Goal: Communication & Community: Answer question/provide support

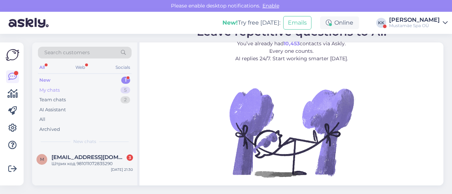
click at [65, 89] on div "My chats 5" at bounding box center [85, 90] width 94 height 10
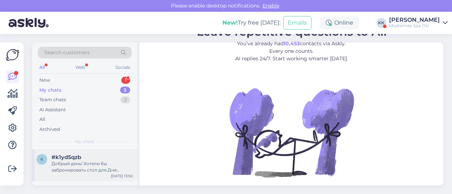
click at [88, 168] on div "Добрый день! Хотели бы забронировать стол для Дня рождения" at bounding box center [91, 167] width 81 height 13
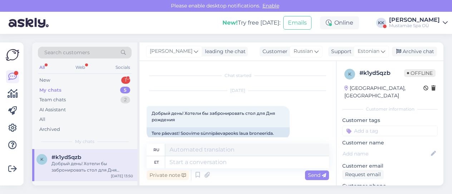
scroll to position [10, 0]
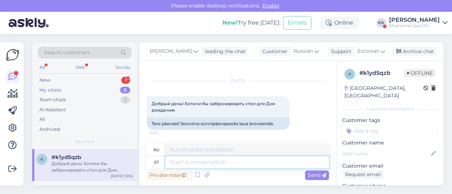
click at [235, 163] on textarea at bounding box center [247, 162] width 164 height 12
type textarea "Tere,"
type textarea "Привет,"
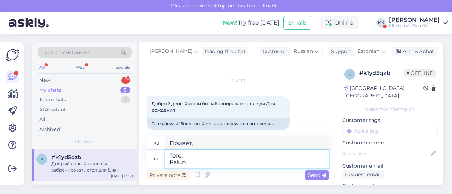
type textarea "Tere, Palun s"
type textarea "Здравствуйте, Пожалуйста"
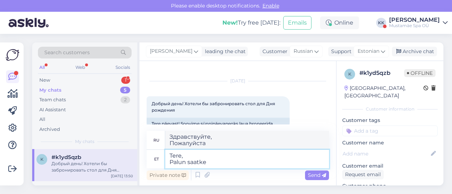
type textarea "Tere, Palun saatke"
type textarea "Здравствуйте, Пожалуйста, отправьте"
type textarea "Tere, [PERSON_NAME] saatke sünnipäeva a"
type textarea "Здравствуйте, Пожалуйста, отправьте дату рождения"
type textarea "Tere, [PERSON_NAME] saatke sünnipäevalaua"
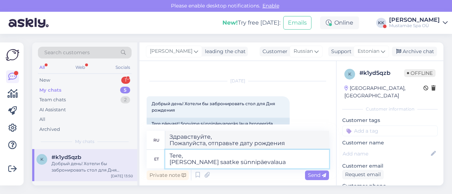
type textarea "Здравствуйте, Пожалуйста, пришлите таблицу дней рождения."
type textarea "Tere, [PERSON_NAME] saatke sünnipäevalaua broneerimiseks"
type textarea "Здравствуйте, Пожалуйста, отправьте заявку на бронирование столика на день рожд…"
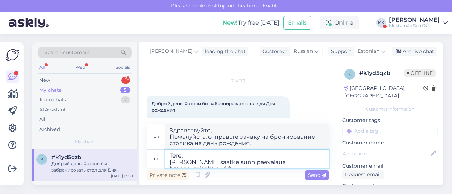
type textarea "Tere, [PERSON_NAME] saatke sünnipäevalaua broneerimiseks e-kiri: e"
type textarea "Здравствуйте, Пожалуйста, отправьте электронное письмо, чтобы зарезервировать с…"
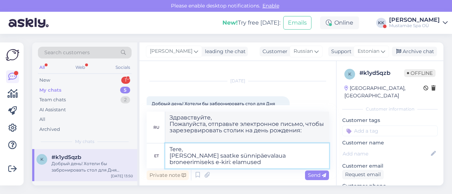
type textarea "Tere, [PERSON_NAME] saatke sünnipäevalaua broneerimiseks e-kiri: elamused"
type textarea "Привет, Пожалуйста, отправьте электронное письмо, чтобы зарезервировать столик …"
type textarea "Tere, [PERSON_NAME] saatke sünnipäevalaua broneerimiseks e-kiri: [EMAIL_ADDRESS…"
type textarea "Здравствуйте, Пожалуйста, отправьте электронное письмо, чтобы зарезервировать с…"
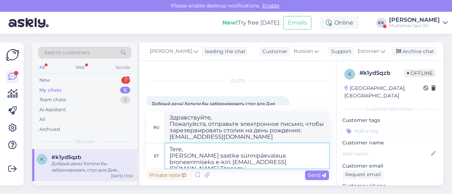
type textarea "Tere, [PERSON_NAME] saatke sünnipäevalaua broneerimiseks e-kiri: [EMAIL_ADDRESS…"
type textarea "Здравствуйте, Пожалуйста, отправьте электронное письмо, чтобы зарезервировать с…"
type textarea "Tere, [PERSON_NAME] saatke sünnipäevalaua broneerimiseks e-kiri: [EMAIL_ADDRESS…"
type textarea "Здравствуйте, Пожалуйста, отправьте электронное письмо, чтобы зарезервировать с…"
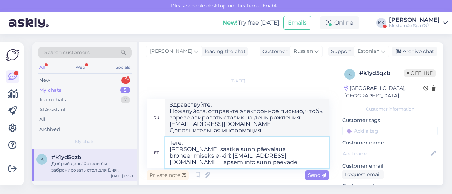
type textarea "Tere, [PERSON_NAME] saatke sünnipäevalaua broneerimiseks e-kiri: [EMAIL_ADDRESS…"
type textarea "Здравствуйте, Пожалуйста, отправьте электронное письмо, чтобы забронировать сто…"
type textarea "Tere, [PERSON_NAME] saatke sünnipäevalaua broneerimiseks e-kiri: [EMAIL_ADDRESS…"
type textarea "Здравствуйте, Пожалуйста, отправьте электронное письмо, чтобы зарезервировать с…"
type textarea "Tere, [PERSON_NAME] saatke sünnipäevalaua broneerimiseks e-kiri: [EMAIL_ADDRESS…"
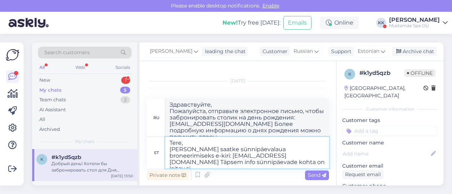
type textarea "Здравствуйте, Пожалуйста, отправьте электронное письмо, чтобы зарезервировать с…"
type textarea "Tere, [PERSON_NAME] saatke sünnipäevalaua broneerimiseks e-kiri: [EMAIL_ADDRESS…"
type textarea "Здравствуйте, Пожалуйста, отправьте электронное письмо, чтобы забронировать сто…"
type textarea "Tere, [PERSON_NAME] saatke sünnipäevalaua broneerimiseks e-kiri: [EMAIL_ADDRESS…"
type textarea "Здравствуйте, Пожалуйста, отправьте электронное письмо, чтобы забронировать сто…"
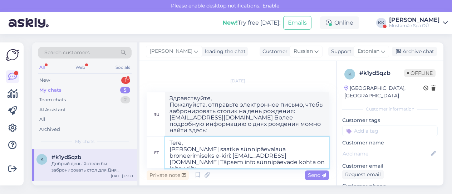
paste textarea "[URL][DOMAIN_NAME]"
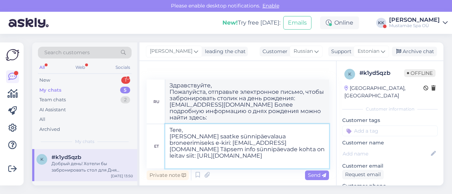
type textarea "Tere, [PERSON_NAME] saatke sünnipäevalaua broneerimiseks e-kiri: [EMAIL_ADDRESS…"
type textarea "Здравствуйте, Пожалуйста, отправьте электронное письмо, чтобы забронировать сто…"
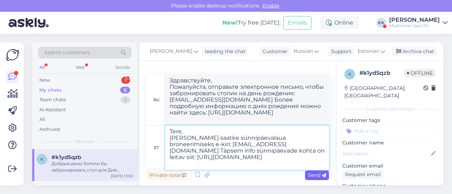
type textarea "Tere, [PERSON_NAME] saatke sünnipäevalaua broneerimiseks e-kiri: [EMAIL_ADDRESS…"
click at [314, 177] on span "Send" at bounding box center [317, 175] width 18 height 6
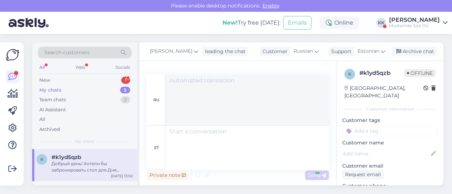
scroll to position [125, 0]
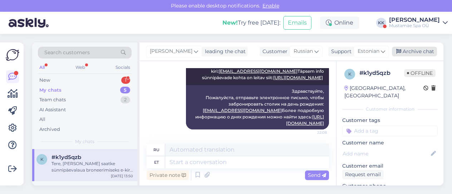
click at [424, 50] on div "Archive chat" at bounding box center [414, 52] width 45 height 10
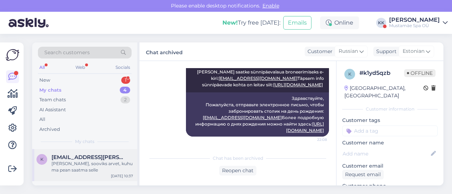
click at [84, 171] on div "[PERSON_NAME], sooviks arvet, kuhu ma pean saatma selle" at bounding box center [91, 167] width 81 height 13
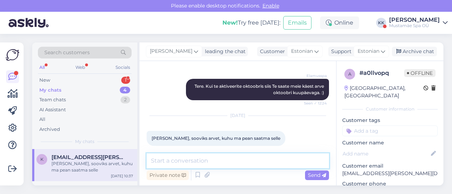
click at [224, 163] on textarea at bounding box center [237, 161] width 182 height 15
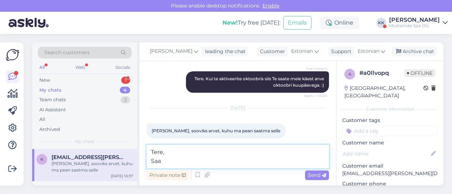
scroll to position [116, 0]
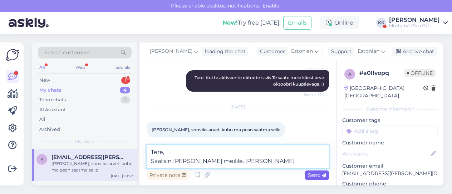
type textarea "Tere, Saatsin [PERSON_NAME] meilile. [PERSON_NAME]"
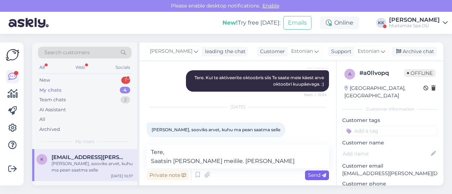
click at [311, 177] on span "Send" at bounding box center [317, 175] width 18 height 6
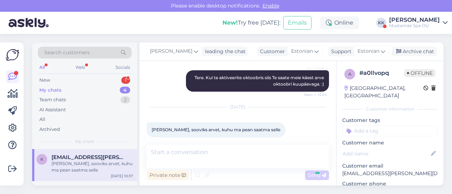
scroll to position [160, 0]
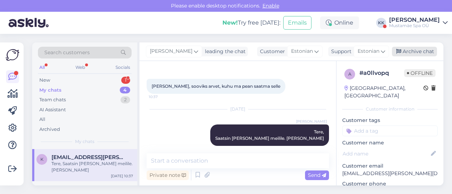
click at [417, 51] on div "Archive chat" at bounding box center [414, 52] width 45 height 10
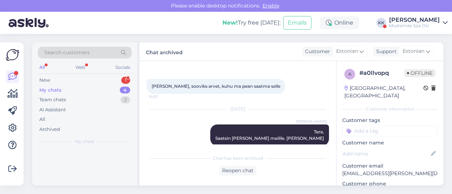
scroll to position [163, 0]
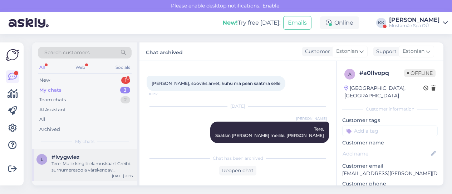
click at [101, 173] on div "Tere! Mulle kingiti elamuskaart Greibi-surnumeresoola värskendav kehakoorimine,…" at bounding box center [91, 167] width 81 height 13
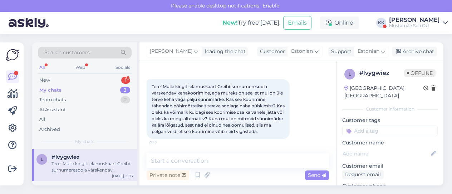
scroll to position [33, 0]
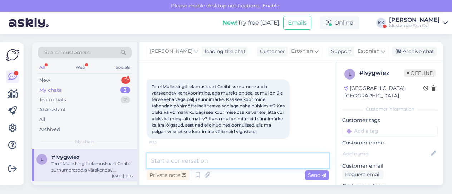
click at [196, 161] on textarea at bounding box center [237, 161] width 182 height 15
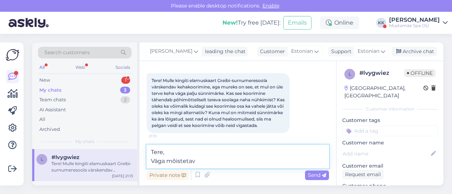
type textarea "Tere, Väga mõistetav"
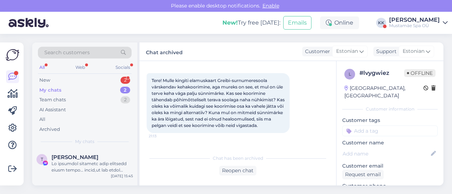
scroll to position [114, 0]
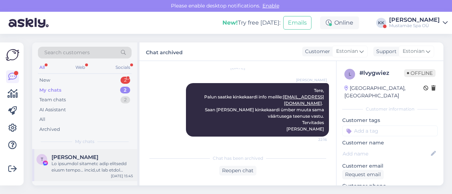
click at [79, 168] on div at bounding box center [91, 167] width 81 height 13
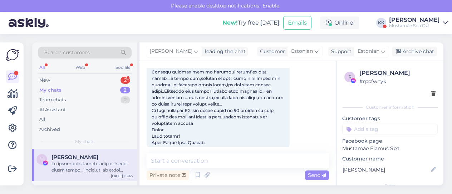
scroll to position [686, 0]
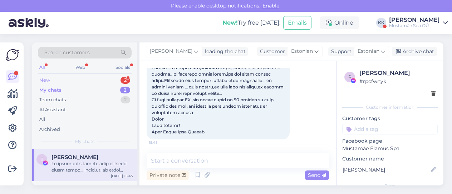
click at [55, 79] on div "New 2" at bounding box center [85, 80] width 94 height 10
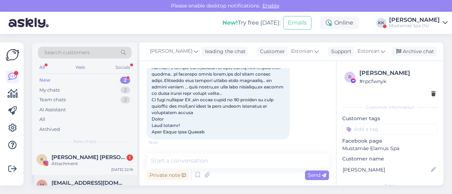
click at [103, 182] on span "[EMAIL_ADDRESS][DOMAIN_NAME]" at bounding box center [88, 183] width 74 height 6
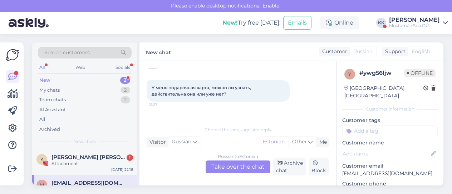
scroll to position [74, 0]
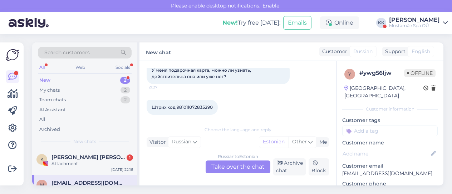
click at [232, 165] on div "Russian to Estonian Take over the chat" at bounding box center [237, 167] width 65 height 13
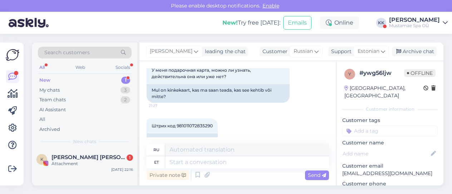
scroll to position [102, 0]
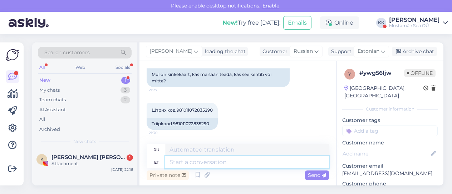
click at [210, 164] on textarea at bounding box center [247, 162] width 164 height 12
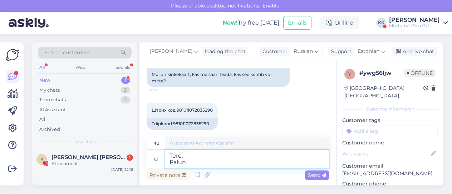
type textarea "Tere, Palun"
type textarea "Здравствуйте, Пожалуйста"
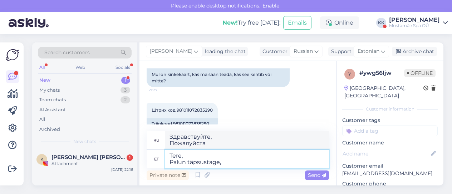
type textarea "Tere, Palun täpsustage, k"
type textarea "Здравствуйте, Пожалуйста, уточните,"
type textarea "Tere, Palun täpsustage, [PERSON_NAME] ki"
type textarea "Здравствуйте, Пожалуйста, укажите где"
type textarea "Tere, Palun täpsustage, [PERSON_NAME] kinkekaart"
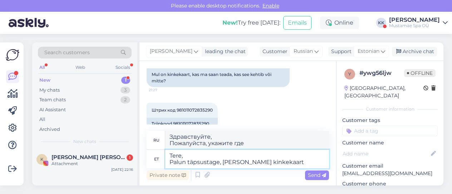
type textarea "Здравствуйте, Укажите, пожалуйста, откуда получена подарочная карта."
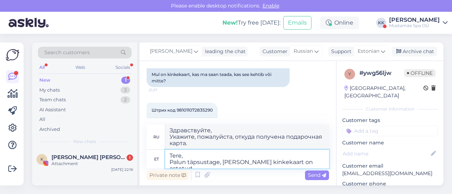
type textarea "Tere, Palun täpsustage, [PERSON_NAME] kinkekaart on ostetud."
type textarea "Здравствуйте, Укажите, пожалуйста, где была приобретена подарочная карта."
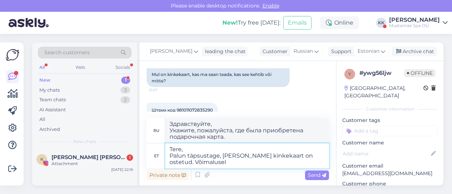
type textarea "Tere, Palun täpsustage, [PERSON_NAME] kinkekaart on ostetud. Võimalusel s"
type textarea "Здравствуйте Пожалуйста, укажите, где была приобретена подарочная карта. Если в…"
type textarea "Tere, Palun täpsustage, [PERSON_NAME] kinkekaart on ostetud. Võimalusel saatke"
type textarea "Здравствуйте Пожалуйста, укажите, где была приобретена подарочная карта. Если в…"
type textarea "Tere, Palun täpsustage, [PERSON_NAME] kinkekaart on ostetud. Võimalusel saatke …"
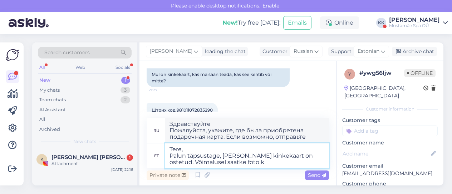
type textarea "Здравствуйте, Пожалуйста, укажите, где была приобретена подарочная карта. По во…"
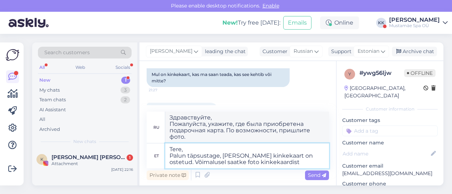
type textarea "Tere, Palun täpsustage, [PERSON_NAME] kinkekaart on ostetud. Võimalusel saatke …"
type textarea "Здравствуйте Укажите, пожалуйста, где была приобретена подарочная карта. Если в…"
type textarea "Tere, Palun täpsustage, [PERSON_NAME] kinkekaart on ostetud. Võimalusel saatke …"
type textarea "Здравствуйте Укажите, пожалуйста, где была приобретена подарочная карта. По воз…"
type textarea "Tere, Palun täpsustage, [PERSON_NAME] kinkekaart on ostetud. Võimalusel saatke …"
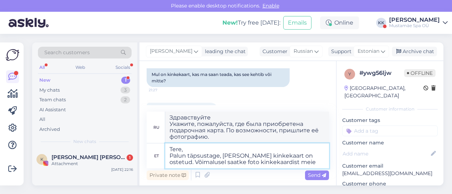
type textarea "Здравствуйте Укажите, пожалуйста, где была приобретена подарочная карта. Если в…"
type textarea "Tere, Palun täpsustage, [PERSON_NAME] kinkekaart on ostetud. Võimalusel saatke …"
type textarea "Здравствуйте Укажите, пожалуйста, где была приобретена подарочная карта. Если в…"
type textarea "Tere, Palun täpsustage, [PERSON_NAME] kinkekaart on ostetud. Võimalusel saatke …"
type textarea "Здравствуйте Укажите, пожалуйста, где была приобретена подарочная карта. Если в…"
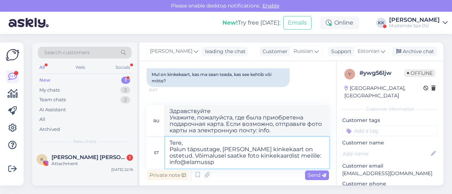
type textarea "Tere, Palun täpsustage, [PERSON_NAME] kinkekaart on ostetud. Võimalusel saatke …"
type textarea "Здравствуйте Укажите, пожалуйста, где была приобретена подарочная карта. По воз…"
type textarea "Tere, Palun täpsustage, [PERSON_NAME] kinkekaart on ostetud. Võimalusel saatke …"
type textarea "Здравствуйте Укажите, пожалуйста, где была приобретена подарочная карта. По воз…"
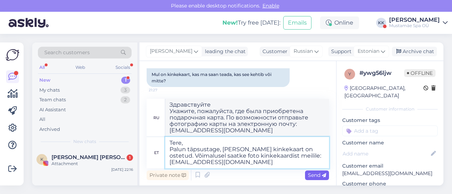
type textarea "Tere, Palun täpsustage, [PERSON_NAME] kinkekaart on ostetud. Võimalusel saatke …"
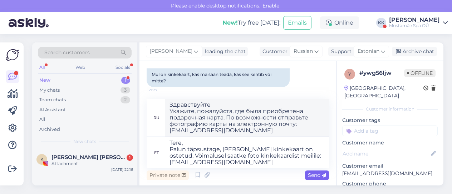
click at [314, 173] on span "Send" at bounding box center [317, 175] width 18 height 6
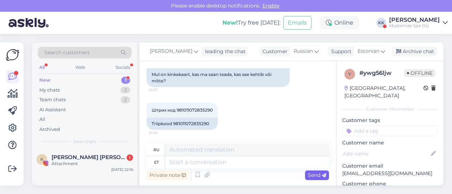
scroll to position [177, 0]
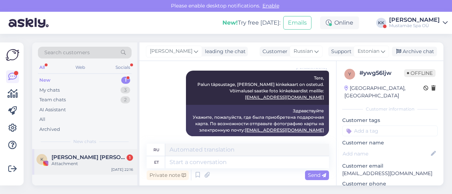
click at [90, 157] on span "[PERSON_NAME] [PERSON_NAME] Könnel | Social media expert" at bounding box center [88, 157] width 74 height 6
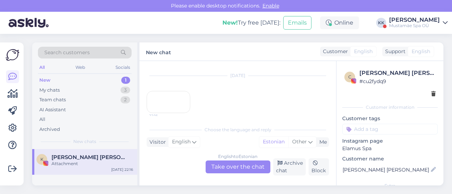
click at [169, 113] on div "22:16" at bounding box center [168, 102] width 44 height 22
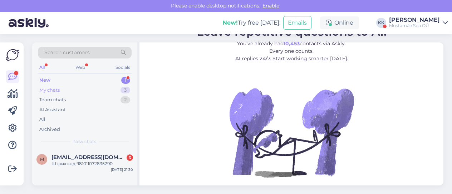
click at [74, 91] on div "My chats 3" at bounding box center [85, 90] width 94 height 10
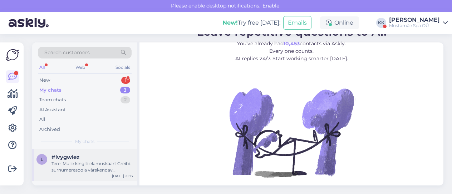
click at [80, 168] on div "Tere! Mulle kingiti elamuskaart Greibi-surnumeresoola värskendav kehakoorimine,…" at bounding box center [91, 167] width 81 height 13
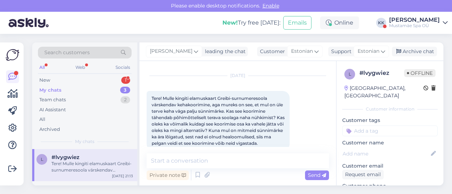
scroll to position [33, 0]
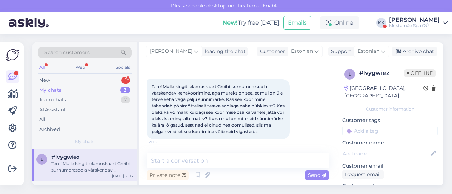
click at [223, 175] on div "Private note Send" at bounding box center [237, 176] width 182 height 14
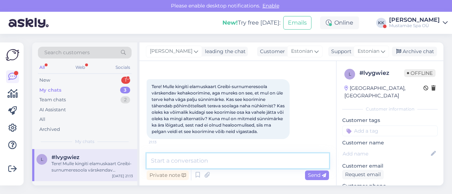
click at [203, 159] on textarea at bounding box center [237, 161] width 182 height 15
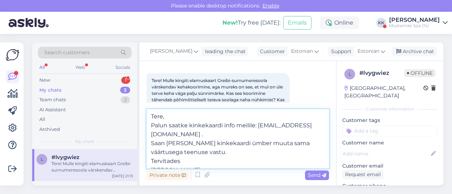
type textarea "Tere, Palun saatke kinkekaardi info meilile: kati@elamusspa.ee . Saan lasta Tei…"
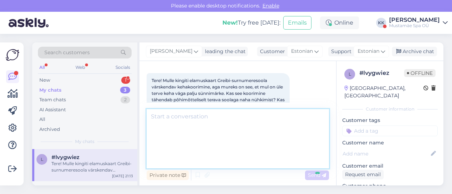
scroll to position [111, 0]
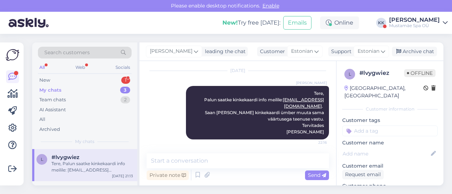
click at [63, 91] on div "My chats 3" at bounding box center [85, 90] width 94 height 10
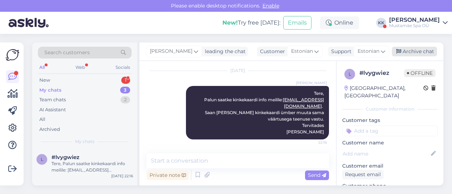
click at [418, 49] on div "Archive chat" at bounding box center [414, 52] width 45 height 10
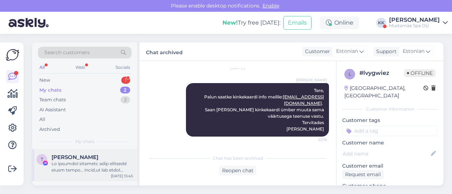
click at [82, 169] on div at bounding box center [91, 167] width 81 height 13
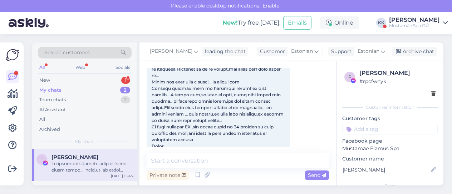
scroll to position [686, 0]
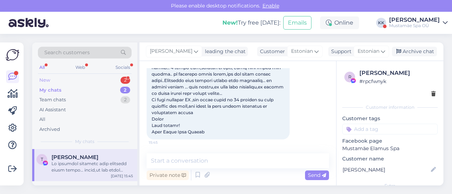
click at [44, 78] on div "New" at bounding box center [44, 80] width 11 height 7
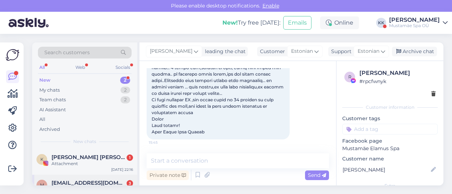
click at [83, 179] on div "m marine129@mail.ru 3 Штрих код 981011072835290 Sep 27 21:30" at bounding box center [84, 188] width 105 height 26
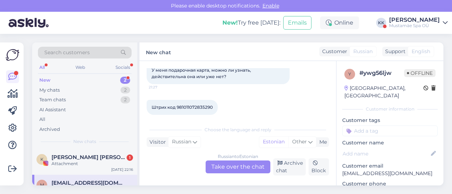
scroll to position [81, 0]
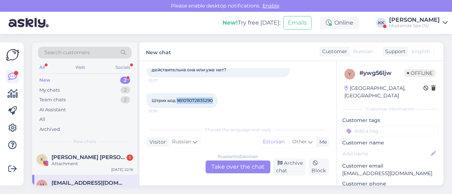
drag, startPoint x: 177, startPoint y: 101, endPoint x: 217, endPoint y: 100, distance: 39.7
click at [217, 100] on div "Штрих код 981011072835290 21:30" at bounding box center [181, 100] width 71 height 15
copy span "981011072835290"
